Goal: Information Seeking & Learning: Learn about a topic

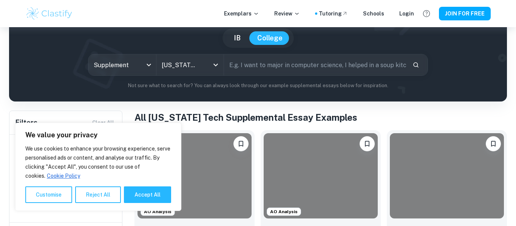
scroll to position [112, 0]
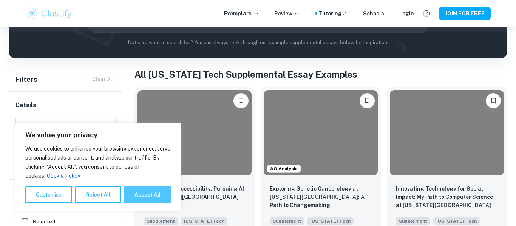
click at [154, 200] on button "Accept All" at bounding box center [147, 195] width 47 height 17
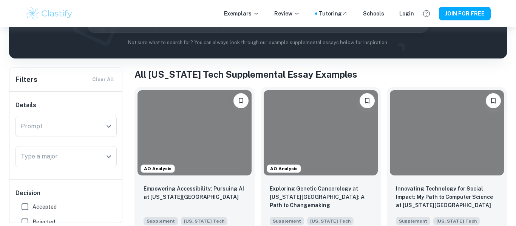
checkbox input "true"
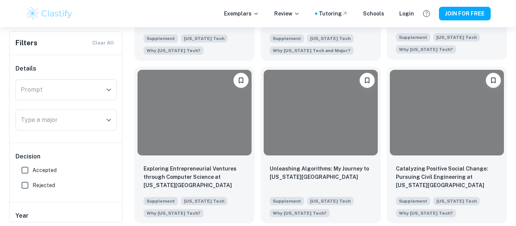
scroll to position [295, 0]
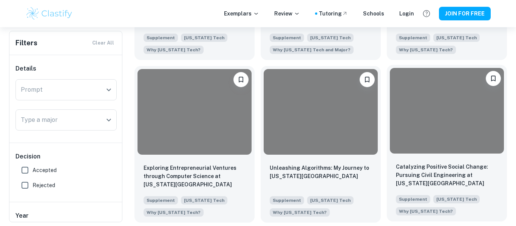
click at [436, 93] on div at bounding box center [447, 110] width 114 height 85
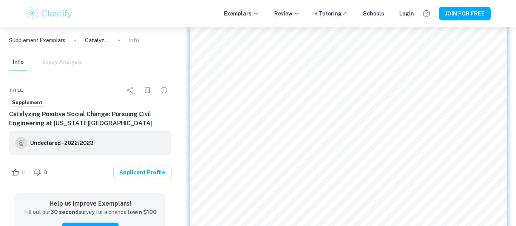
scroll to position [48, 0]
